Goal: Task Accomplishment & Management: Use online tool/utility

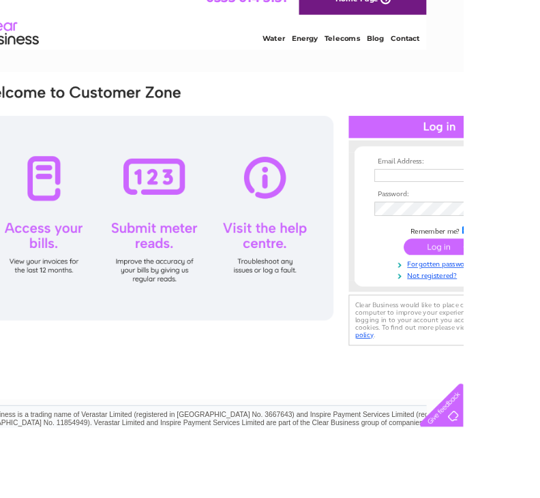
scroll to position [38, 123]
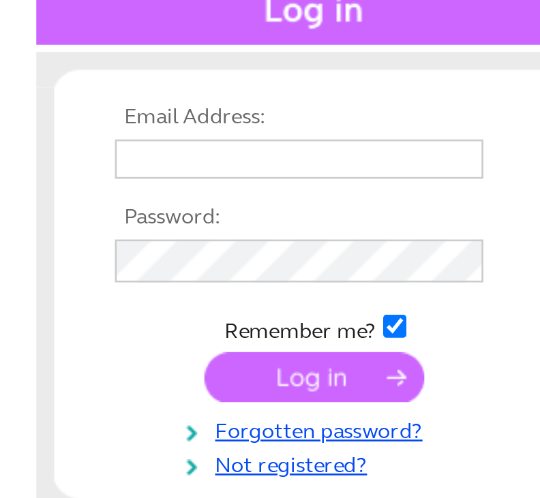
click at [356, 177] on input "text" at bounding box center [426, 184] width 140 height 15
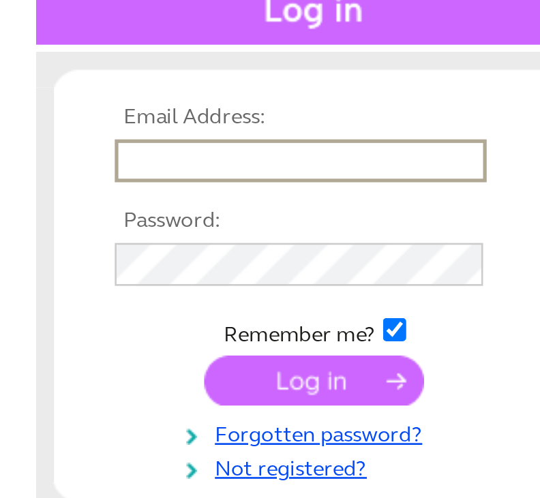
type input "janetmorris46@icloud.com"
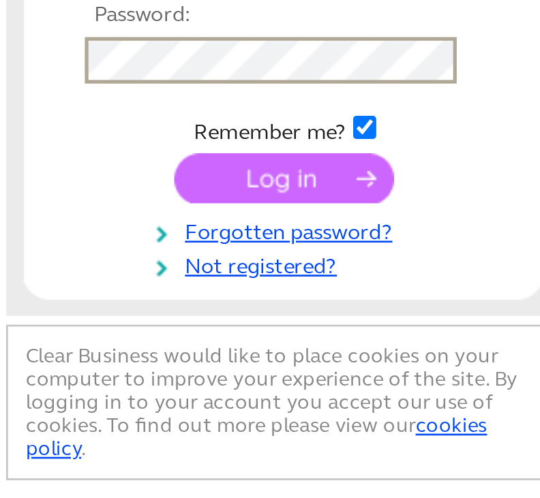
click at [390, 260] on input "submit" at bounding box center [432, 269] width 84 height 19
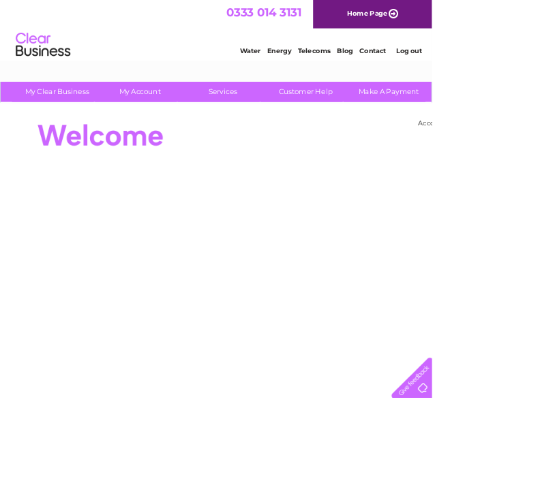
scroll to position [3, 0]
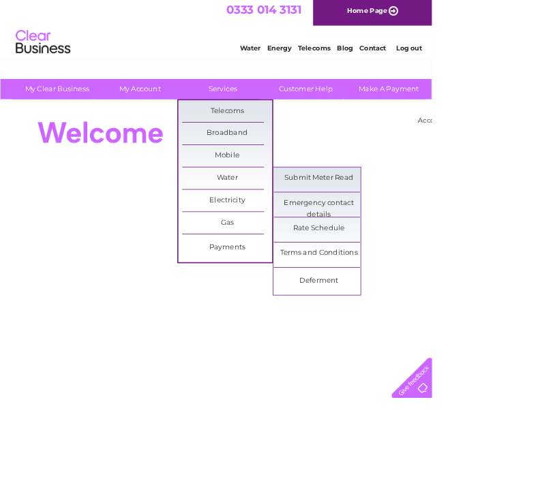
click at [428, 222] on link "Submit Meter Read" at bounding box center [398, 222] width 112 height 27
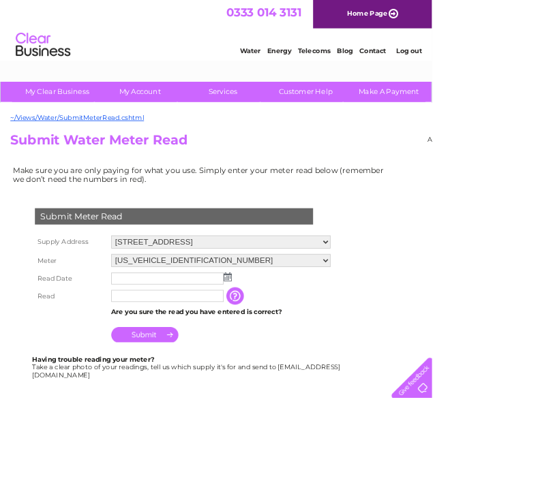
click at [222, 356] on input "text" at bounding box center [209, 348] width 140 height 15
click at [234, 348] on input "text" at bounding box center [210, 349] width 142 height 16
click at [287, 333] on select "06ELSTER23T086811" at bounding box center [276, 326] width 274 height 16
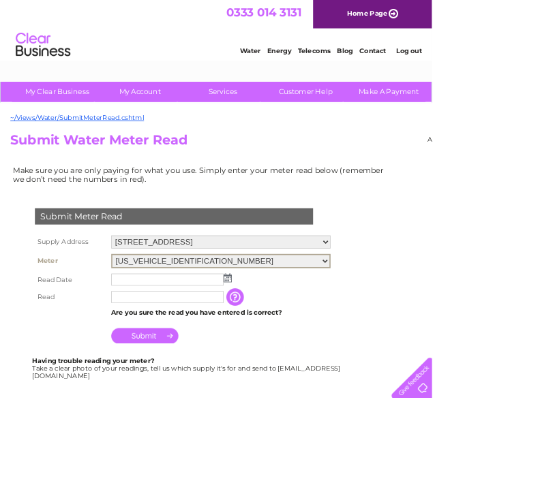
click at [285, 344] on img at bounding box center [285, 347] width 10 height 11
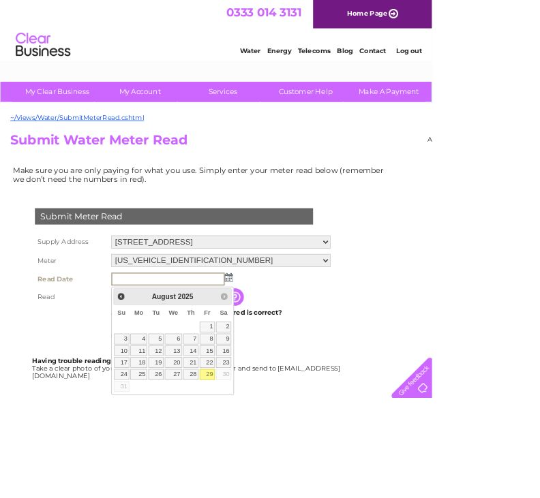
click at [262, 464] on link "29" at bounding box center [259, 469] width 19 height 14
type input "2025/08/29"
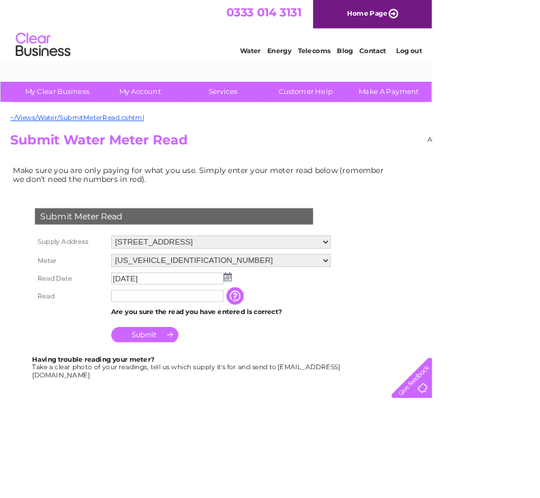
click at [250, 370] on input "text" at bounding box center [209, 370] width 140 height 15
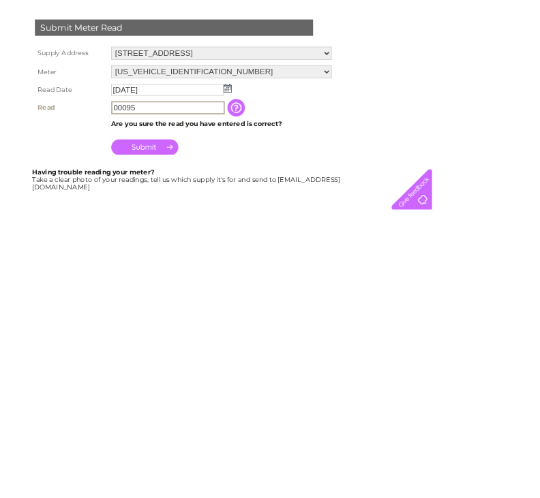
type input "00095"
click at [304, 360] on input "button" at bounding box center [296, 371] width 25 height 22
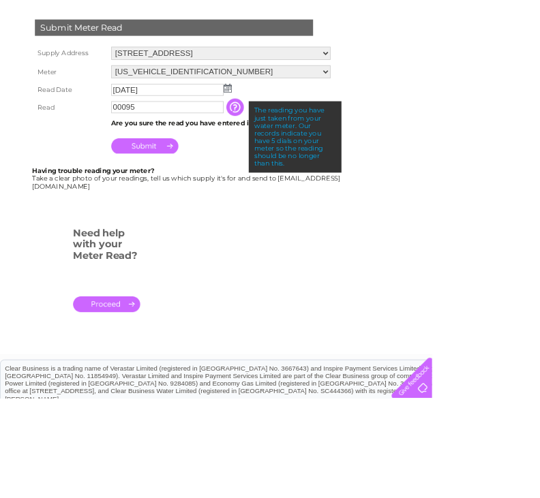
click at [189, 192] on input "Submit" at bounding box center [181, 182] width 84 height 19
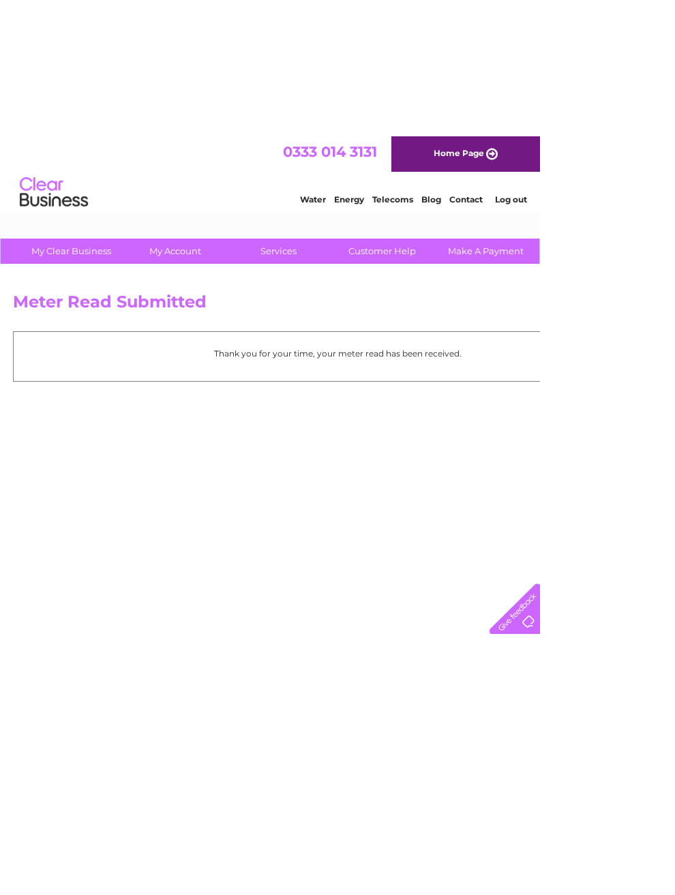
scroll to position [0, 54]
